Goal: Task Accomplishment & Management: Use online tool/utility

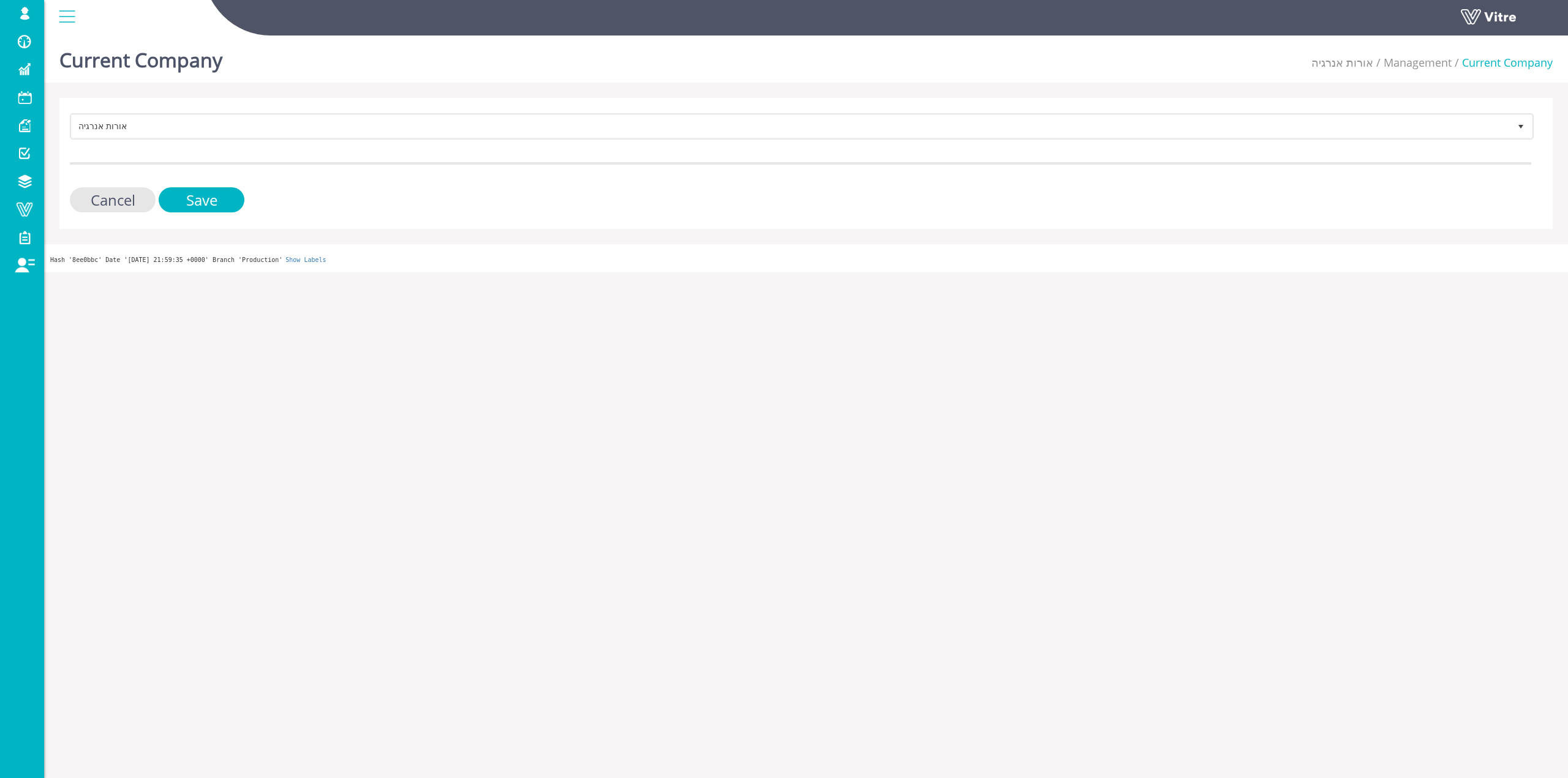
click at [275, 113] on div "אורות אנרגיה 321 Cancel Save" at bounding box center [806, 163] width 1494 height 131
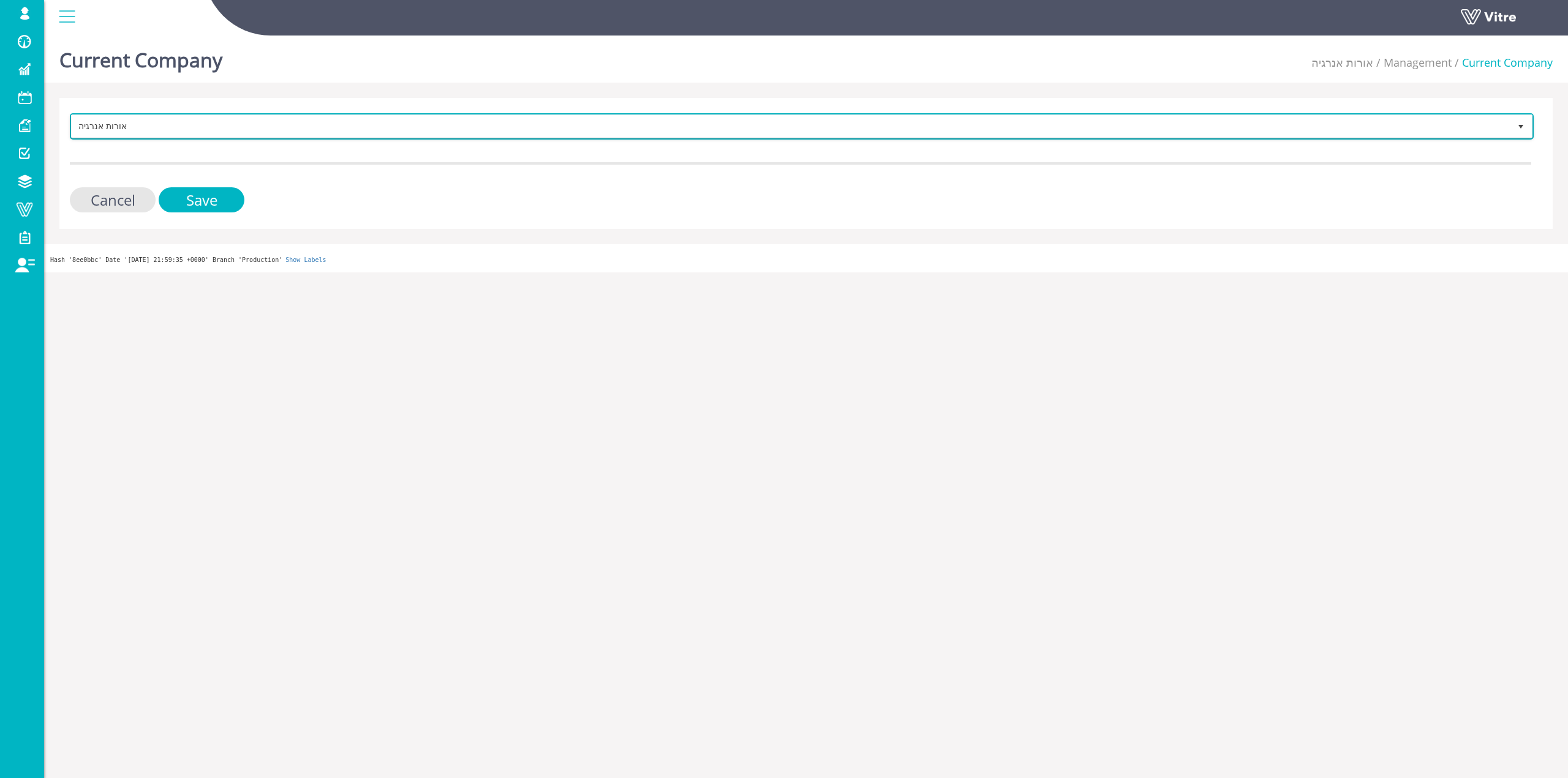
click at [275, 121] on span "אורות אנרגיה" at bounding box center [791, 126] width 1438 height 22
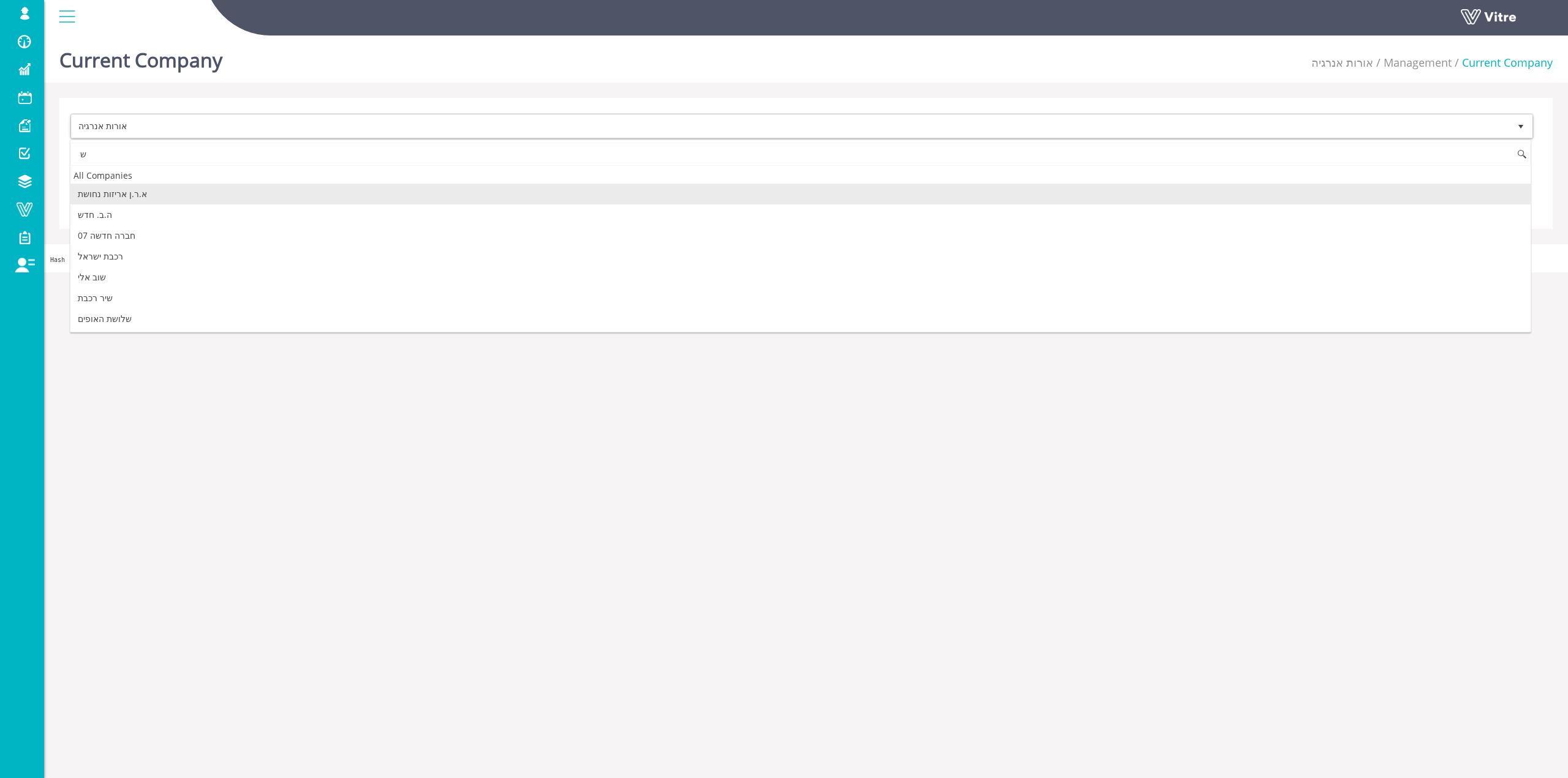
click at [260, 145] on input "ש" at bounding box center [800, 154] width 1460 height 23
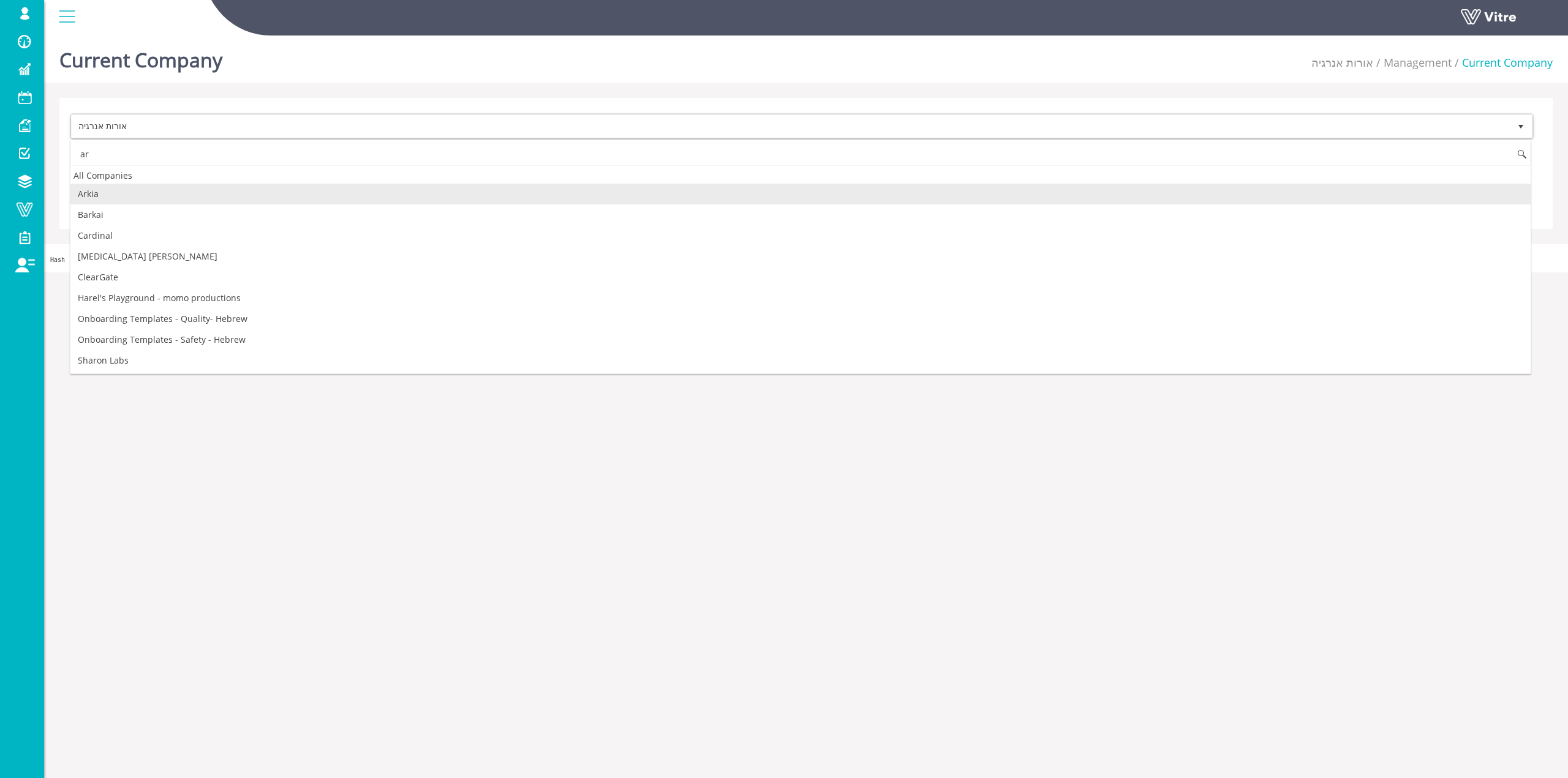
click at [197, 198] on li "Arkia" at bounding box center [800, 194] width 1460 height 21
type input "ar"
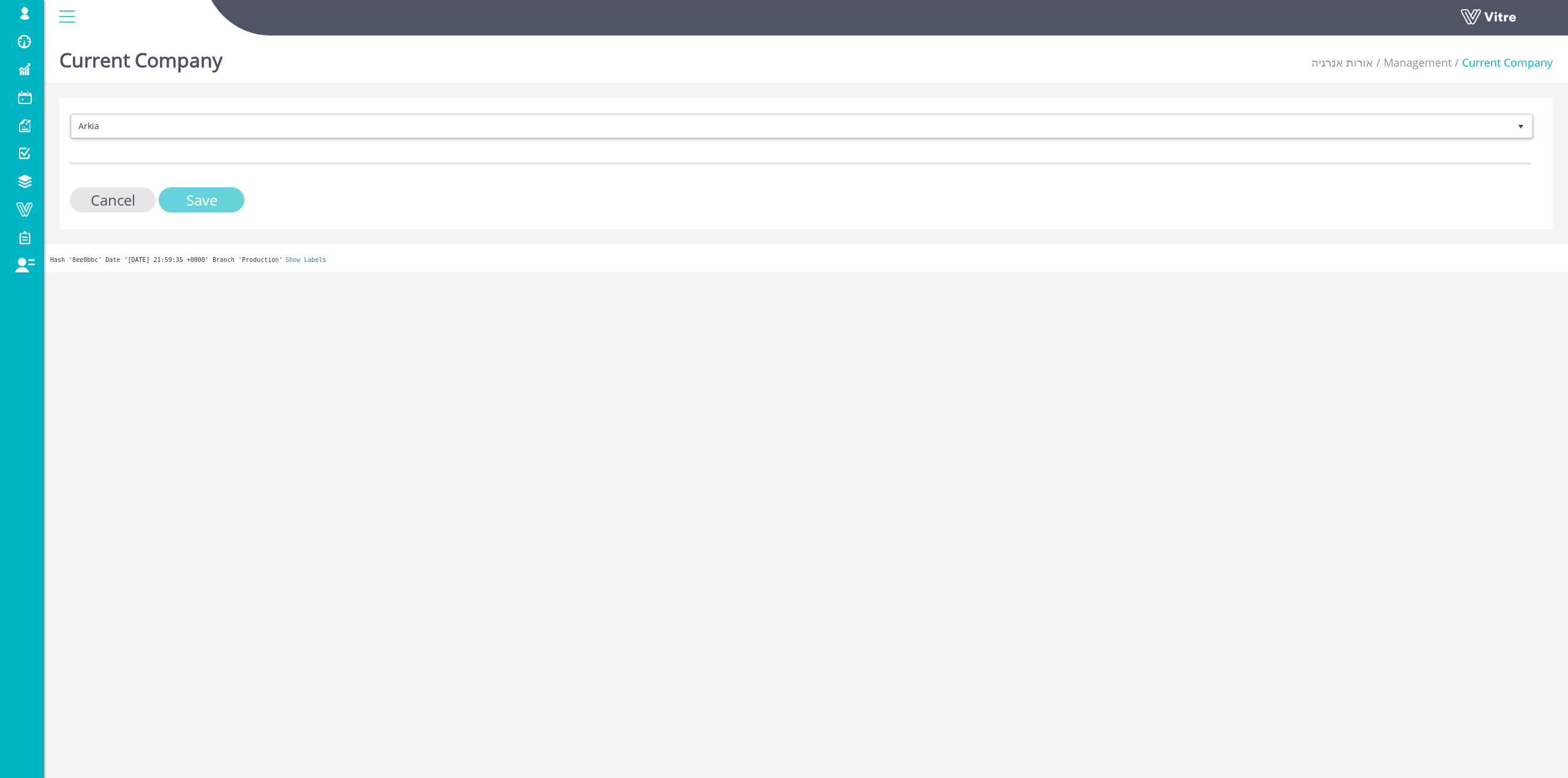
click at [227, 196] on input "Save" at bounding box center [201, 200] width 86 height 25
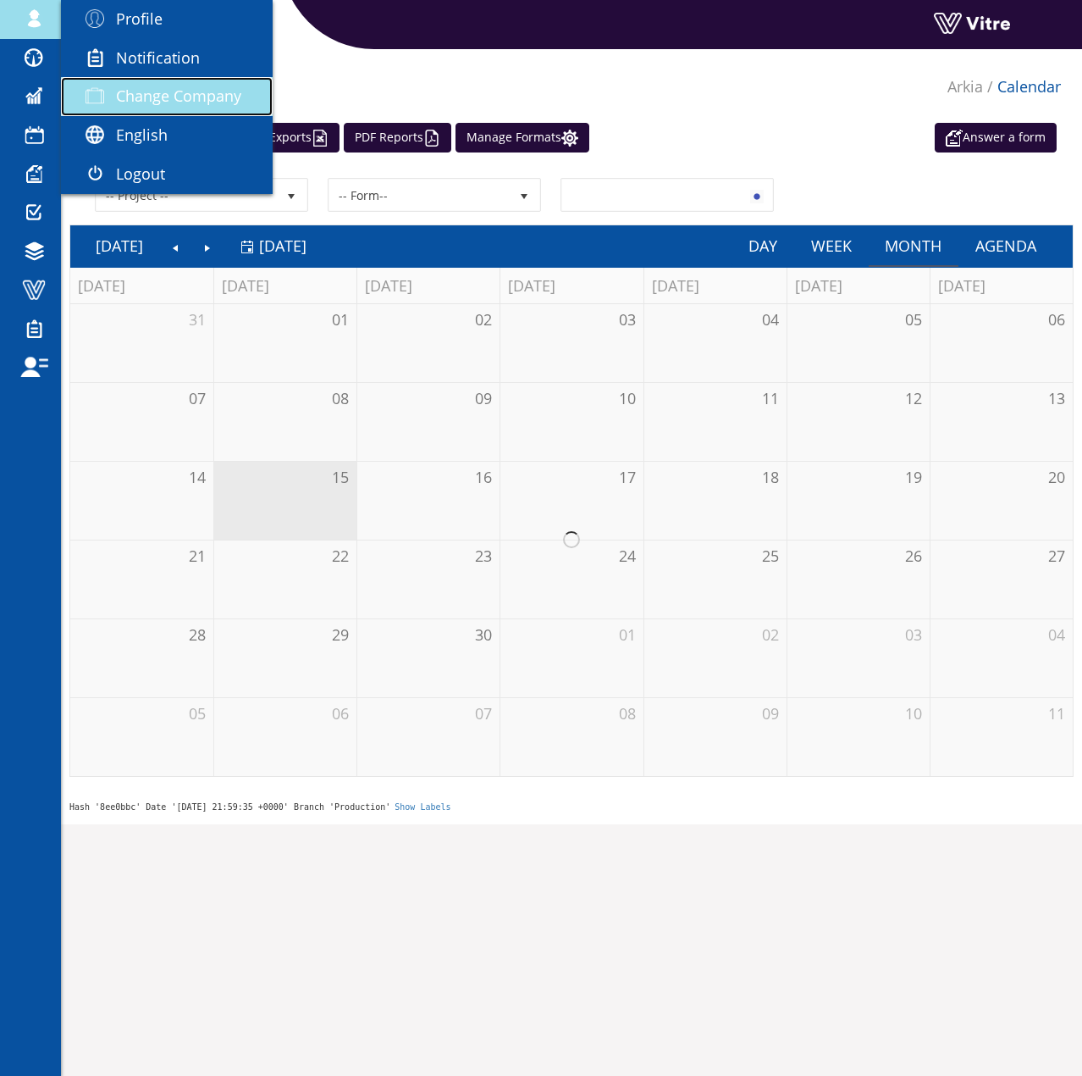
click at [130, 94] on span "Change Company" at bounding box center [178, 96] width 125 height 20
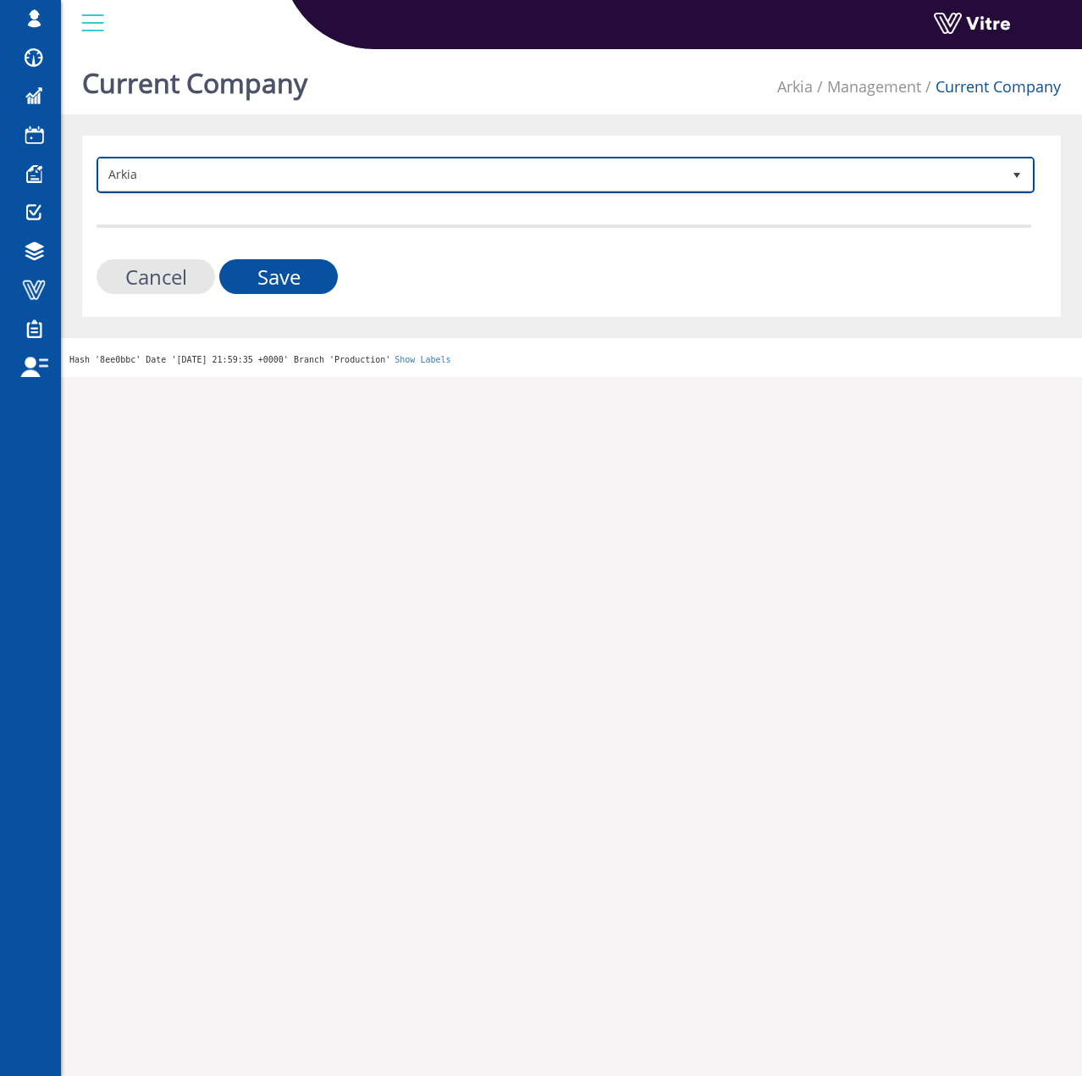
click at [263, 180] on span "Arkia" at bounding box center [550, 174] width 903 height 30
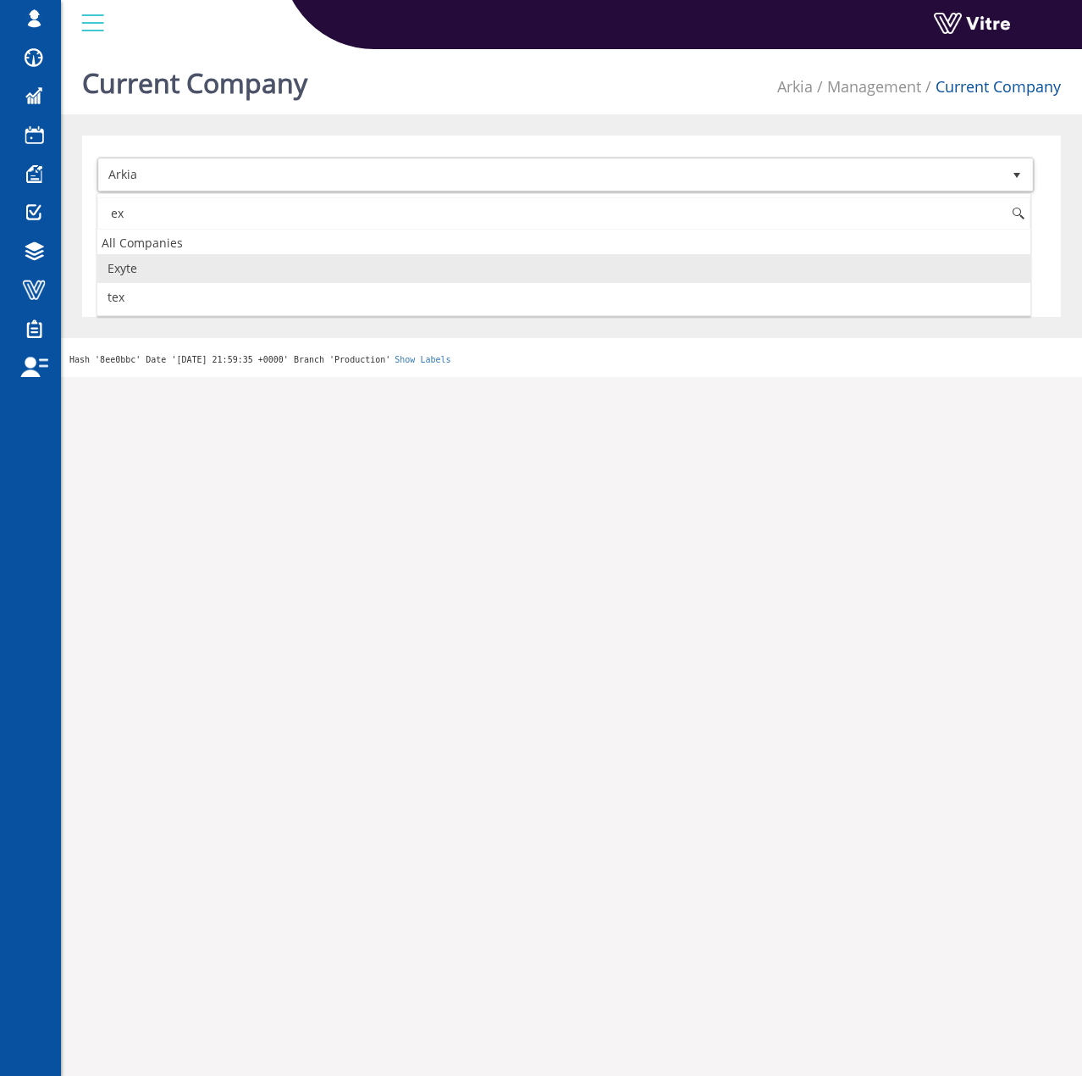
click at [223, 259] on li "Exyte" at bounding box center [563, 268] width 933 height 29
type input "ex"
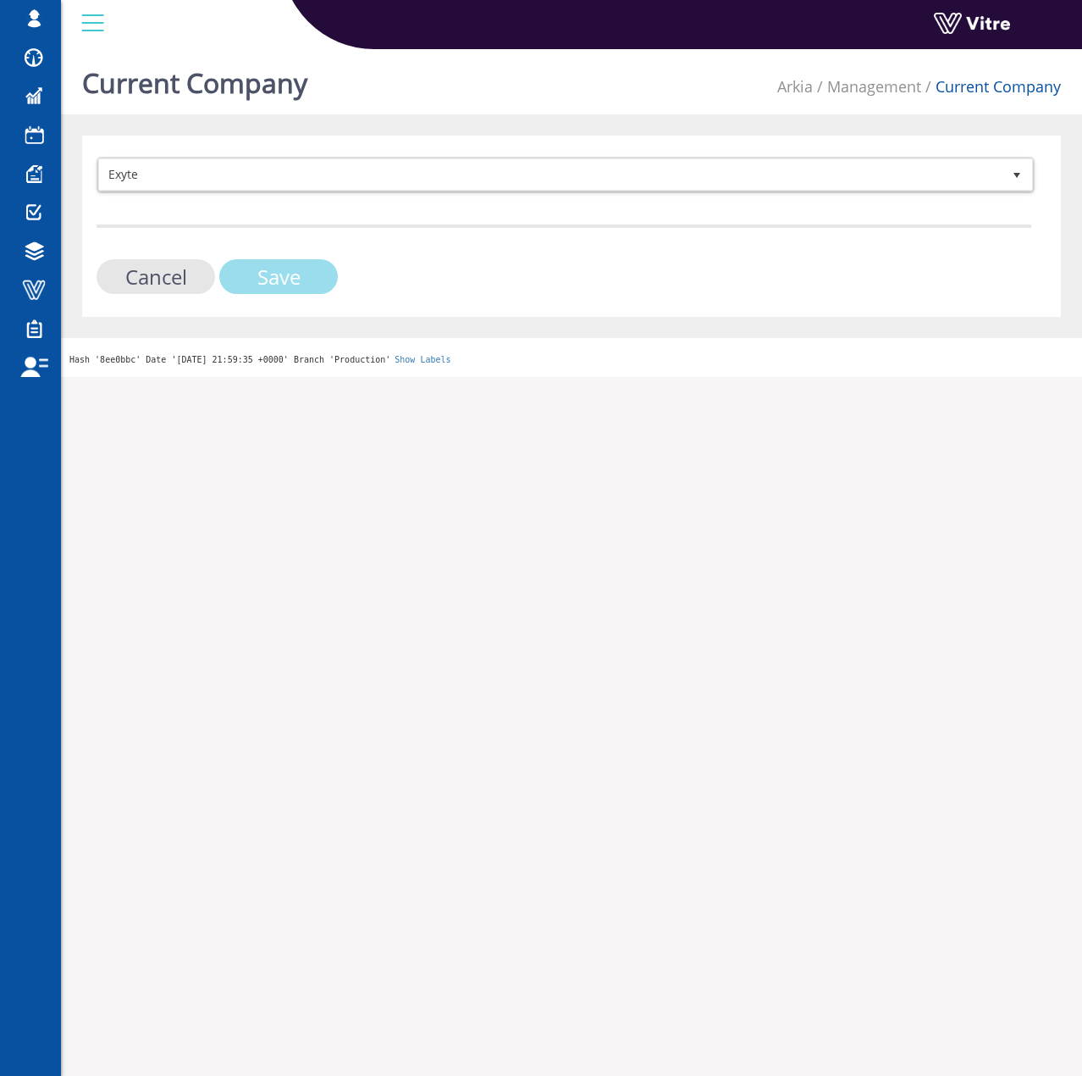
click at [257, 269] on input "Save" at bounding box center [278, 276] width 119 height 35
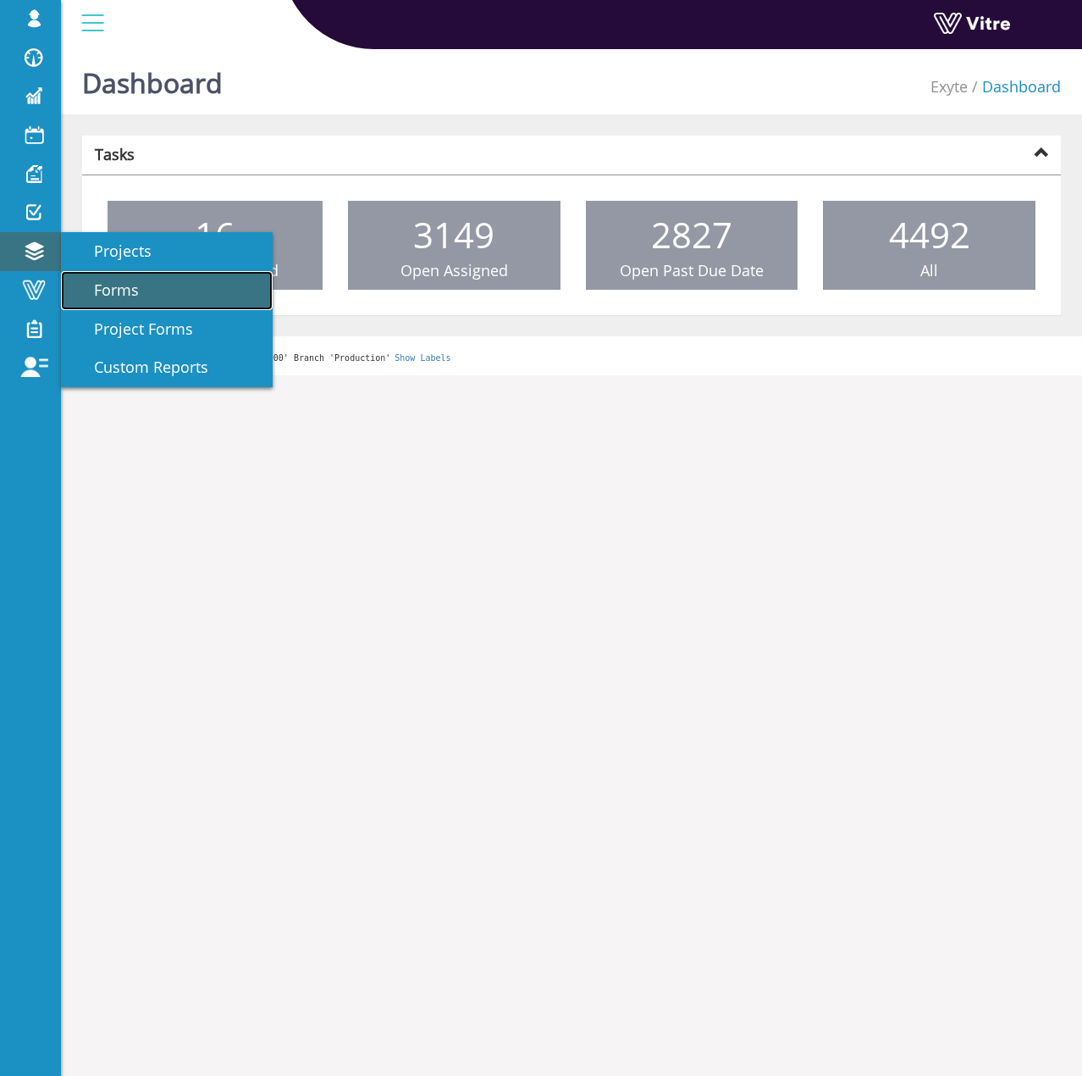
click at [133, 290] on span "Forms" at bounding box center [106, 289] width 65 height 20
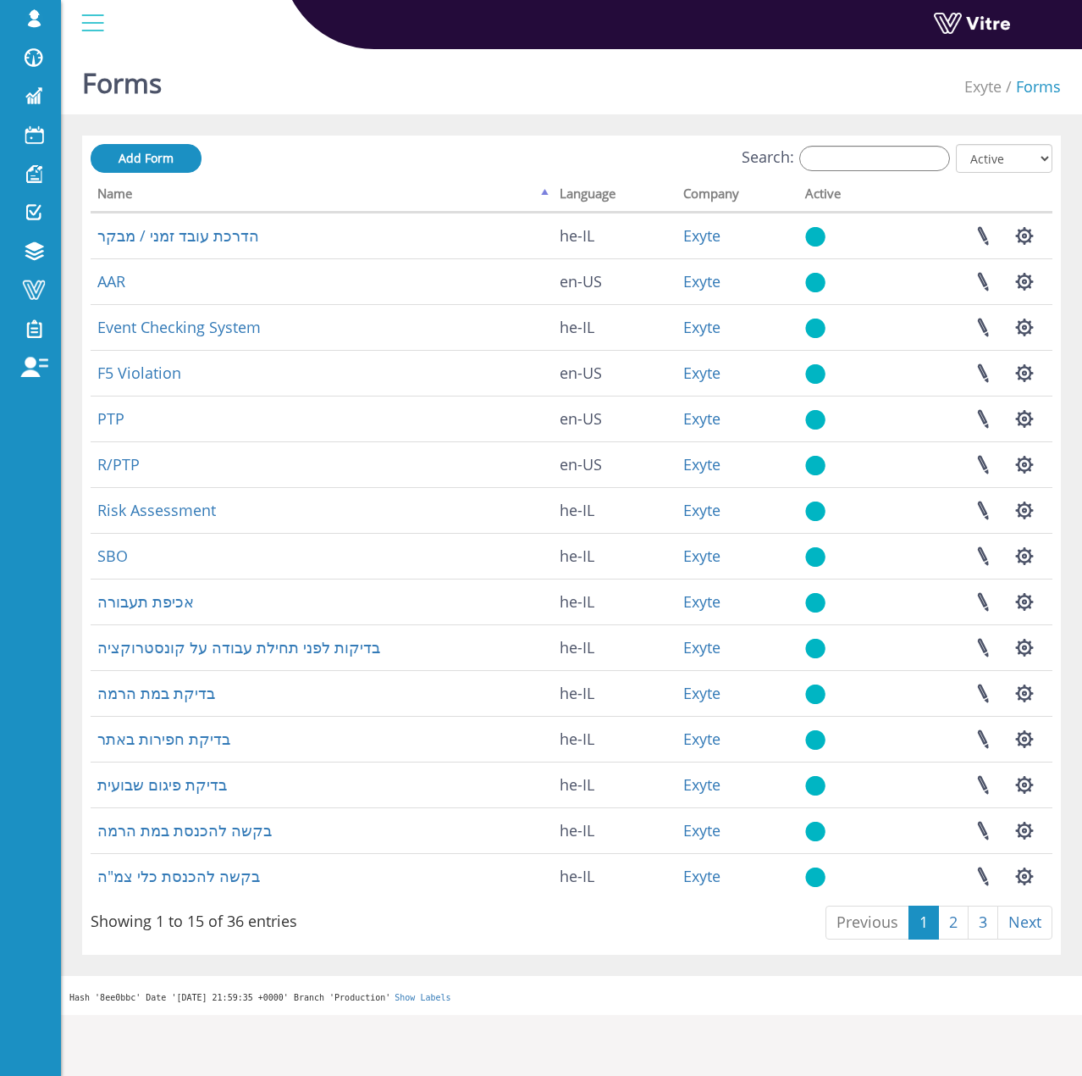
click at [835, 174] on div "Search: All Active Not Active" at bounding box center [572, 159] width 962 height 31
click at [839, 164] on input "Search:" at bounding box center [874, 158] width 151 height 25
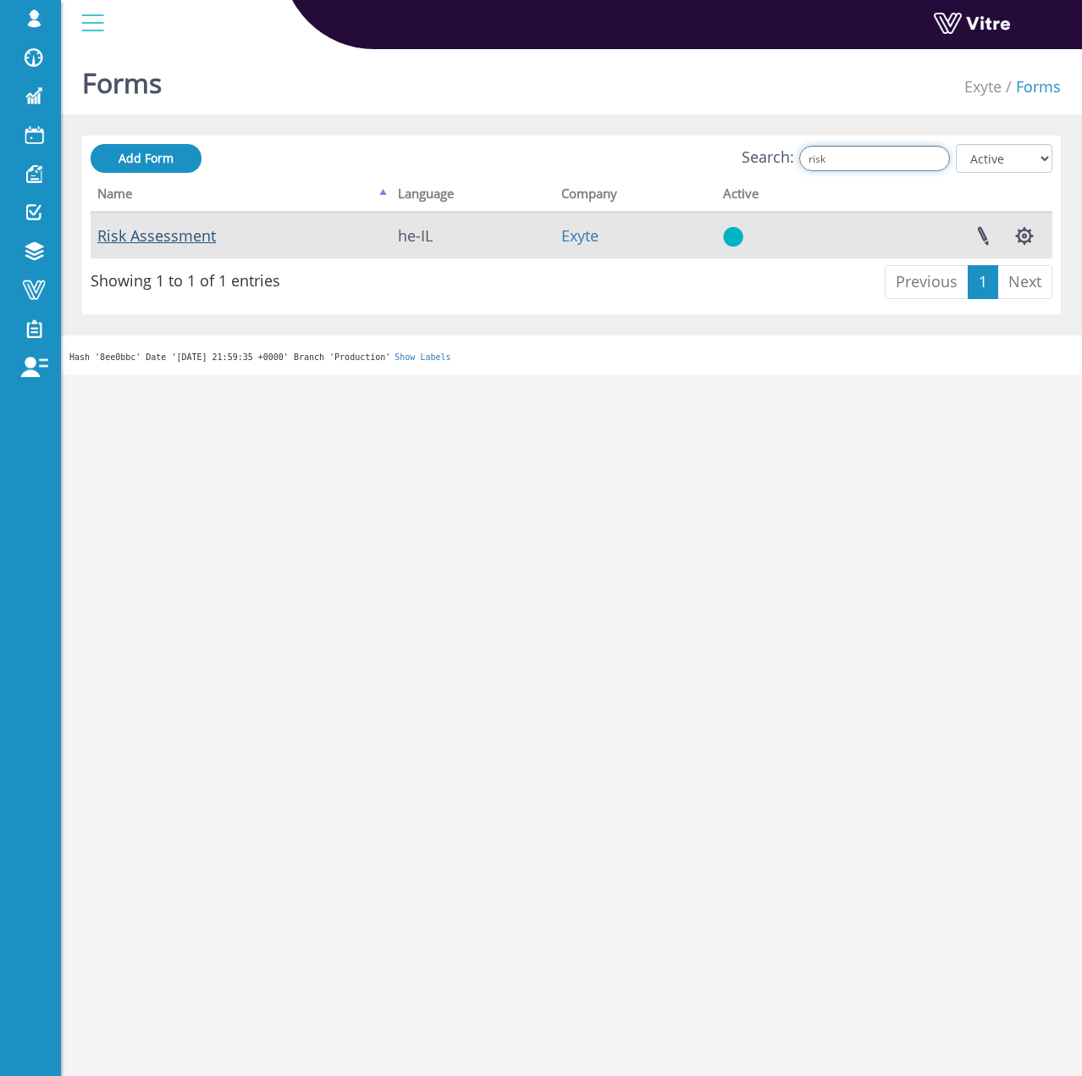
type input "risk"
click at [170, 239] on link "Risk Assessment" at bounding box center [156, 235] width 119 height 20
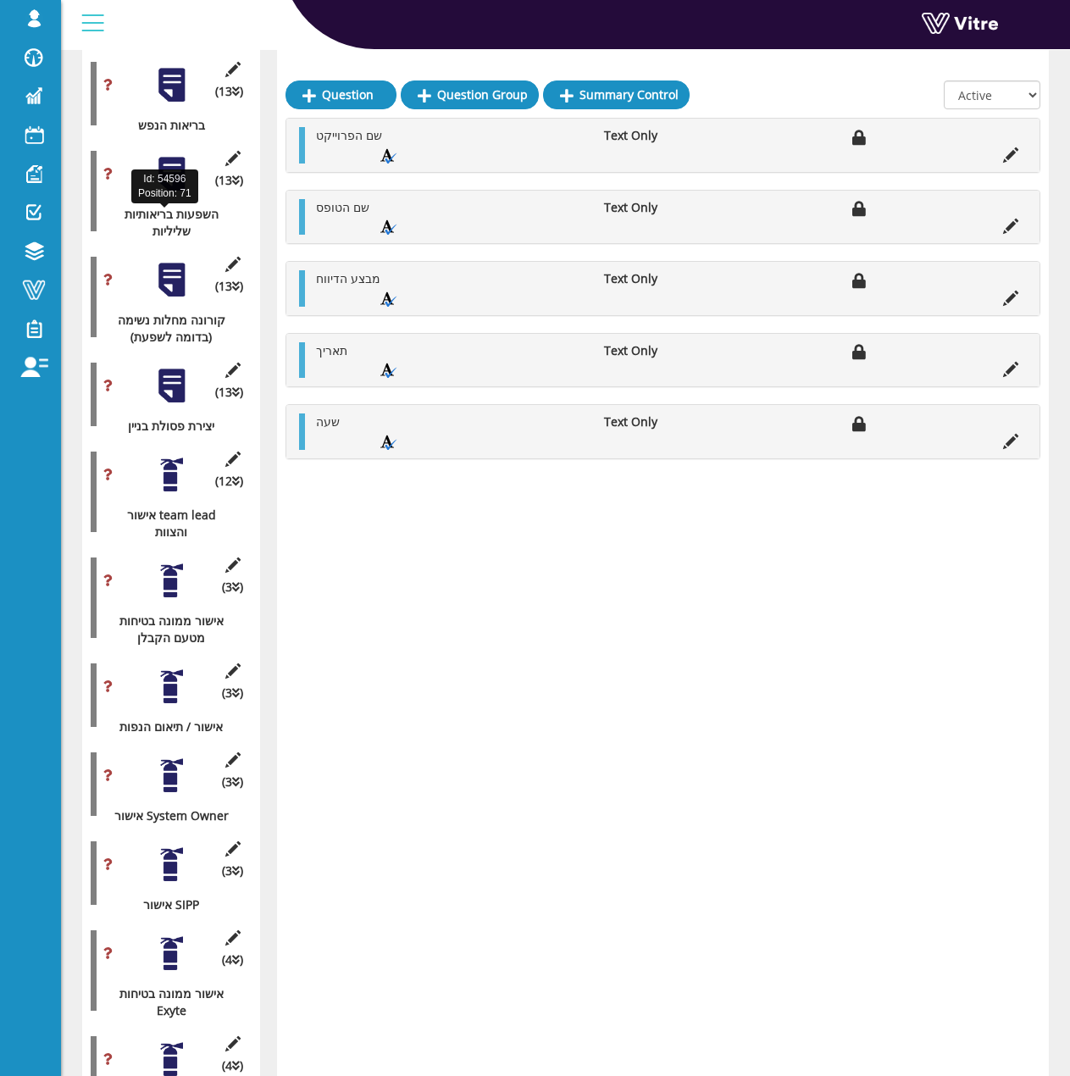
scroll to position [6773, 0]
